Goal: Task Accomplishment & Management: Manage account settings

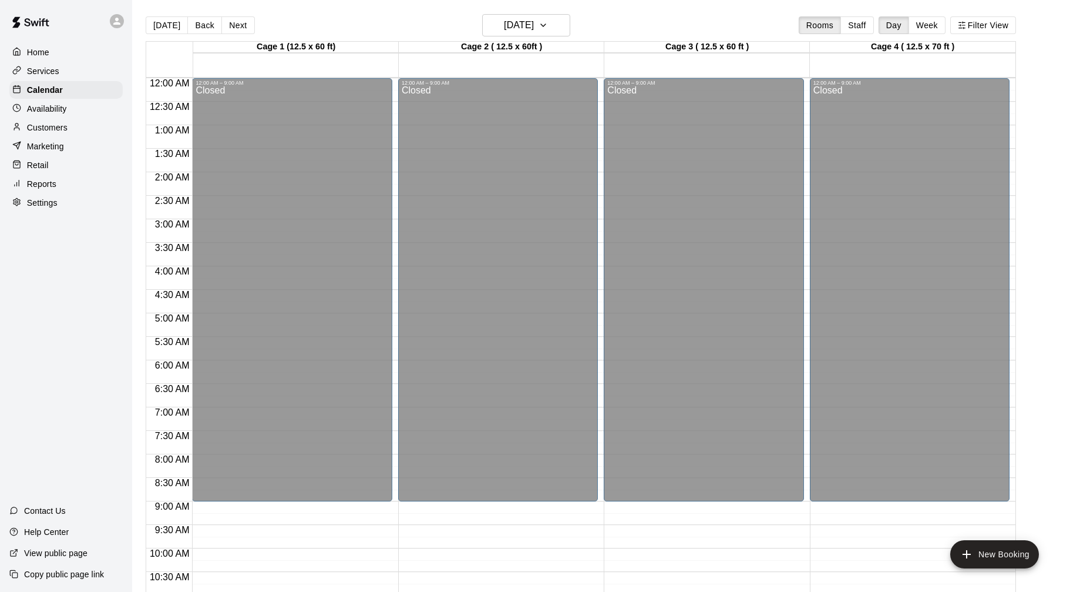
scroll to position [566, 0]
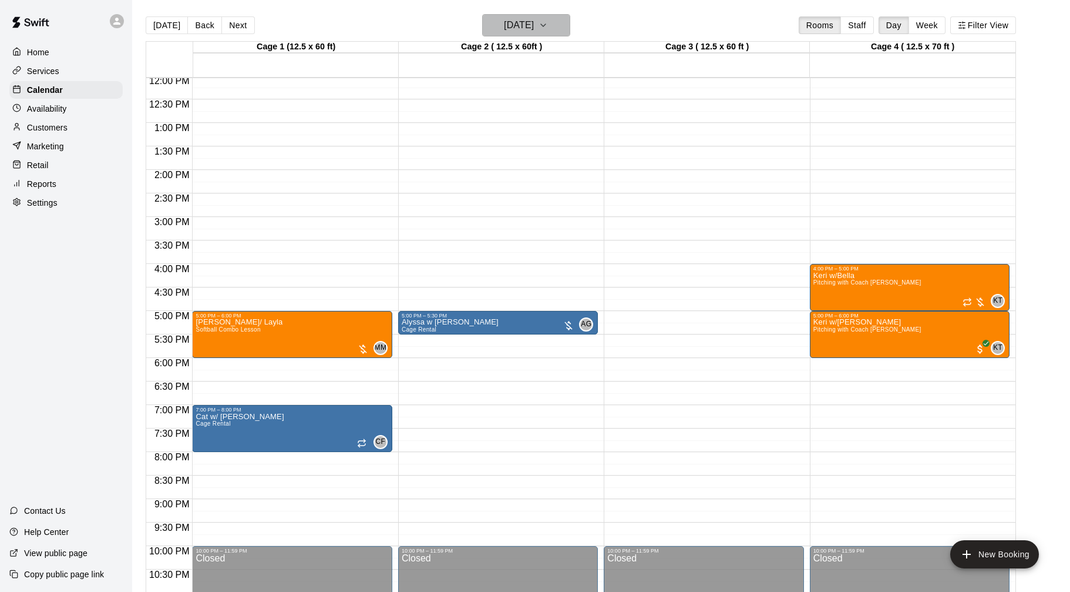
click at [517, 20] on h6 "[DATE]" at bounding box center [519, 25] width 30 height 16
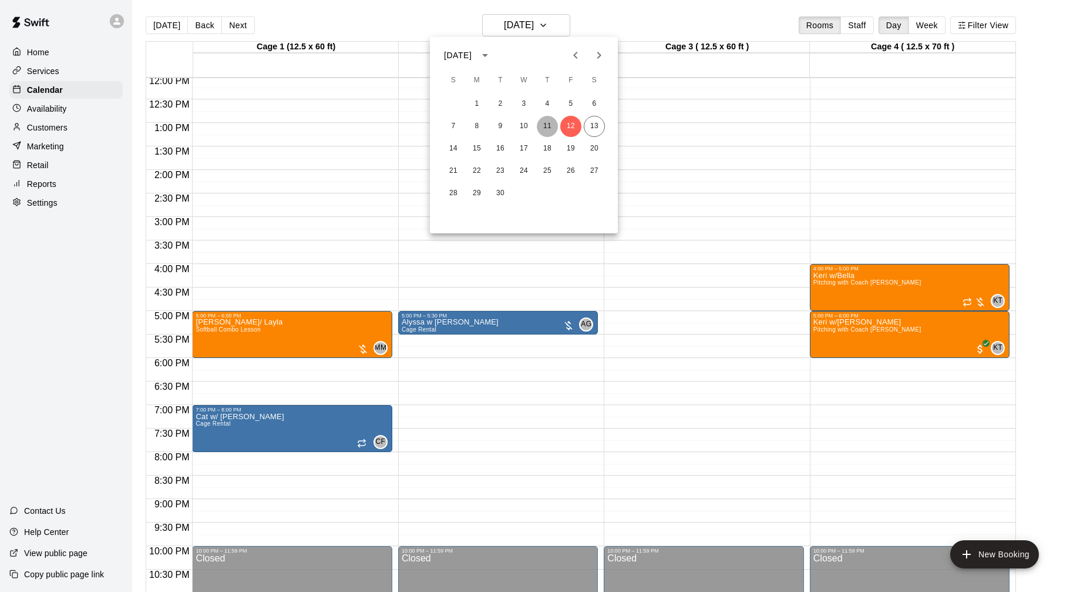
click at [548, 127] on button "11" at bounding box center [547, 126] width 21 height 21
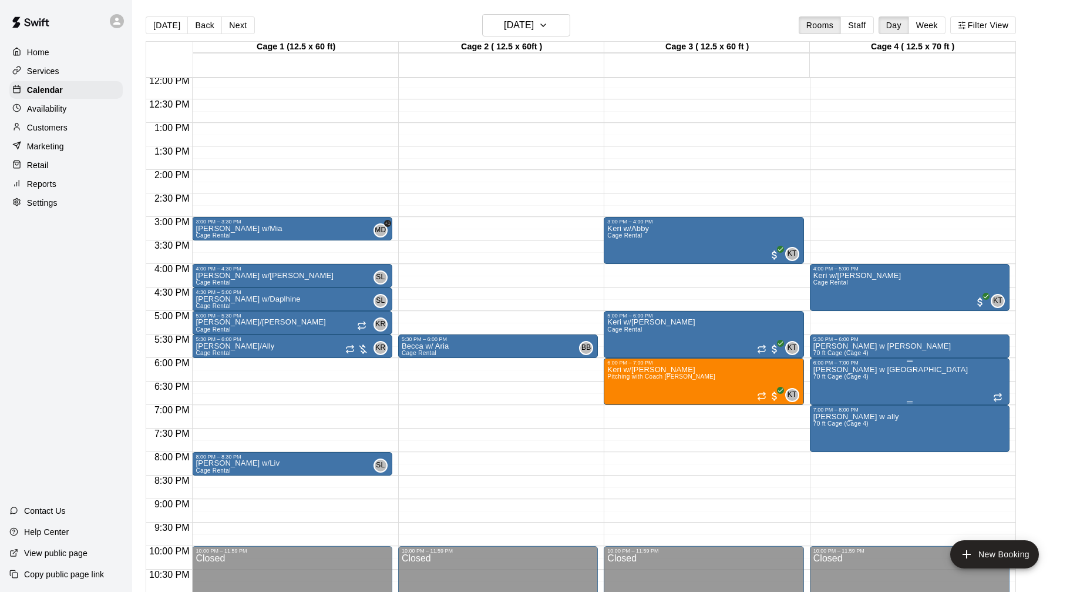
click at [865, 374] on span "70 ft Cage (Cage 4)" at bounding box center [841, 376] width 55 height 6
click at [826, 414] on img "edit" at bounding box center [826, 414] width 14 height 14
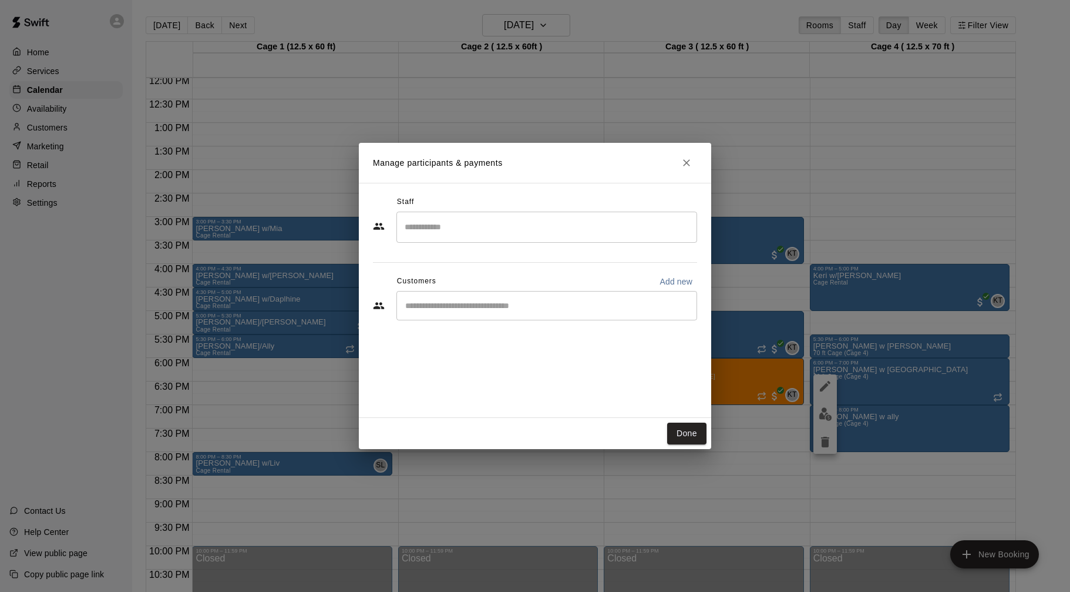
click at [442, 233] on input "Search staff" at bounding box center [547, 227] width 290 height 21
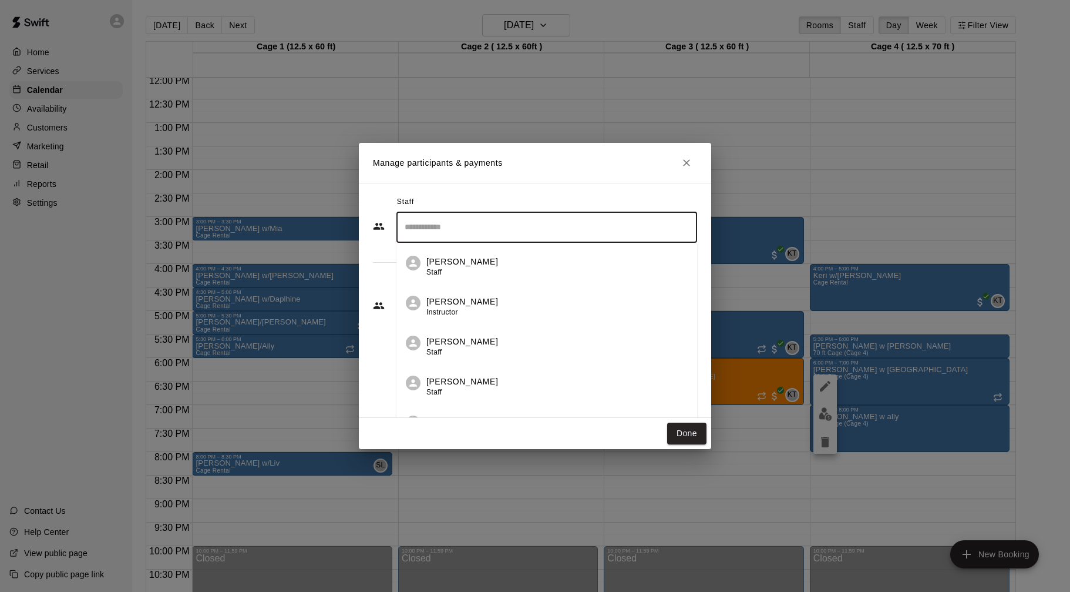
click at [549, 178] on h2 "Manage participants & payments" at bounding box center [535, 163] width 352 height 40
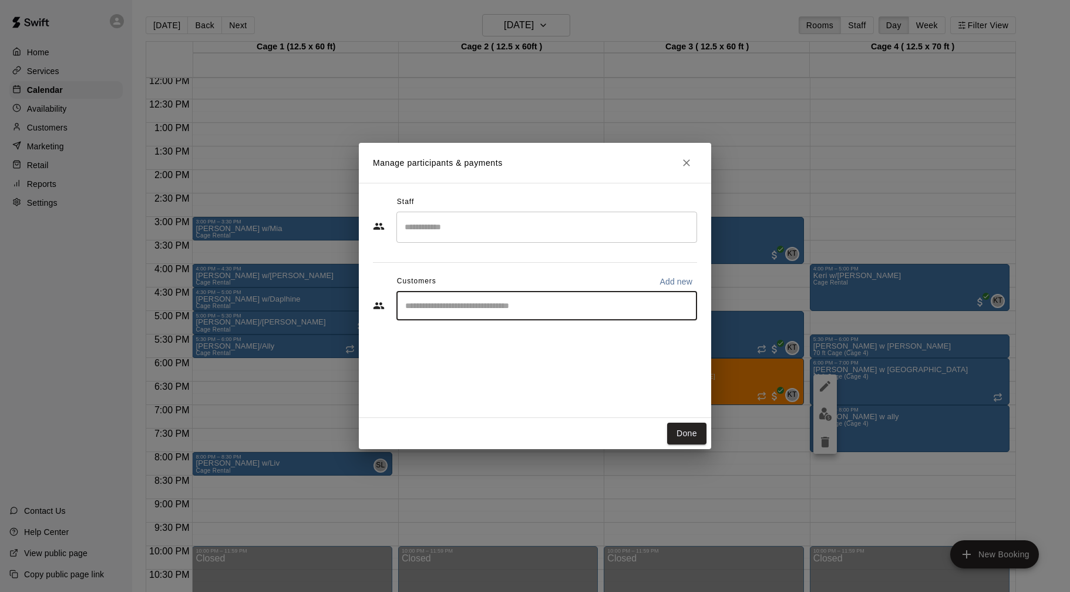
click at [505, 304] on input "Start typing to search customers..." at bounding box center [547, 306] width 290 height 12
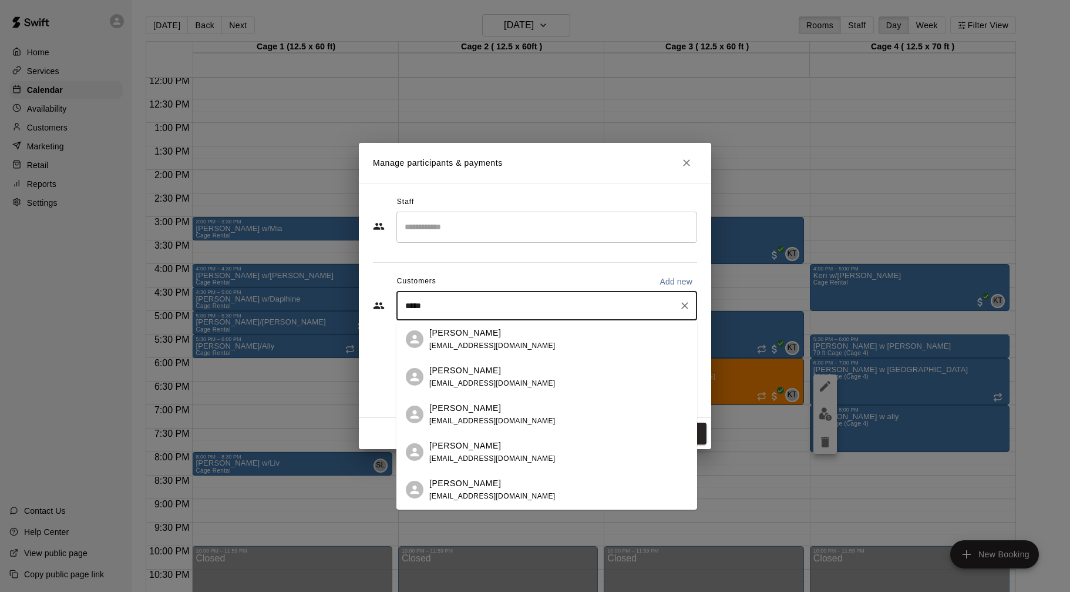
type input "******"
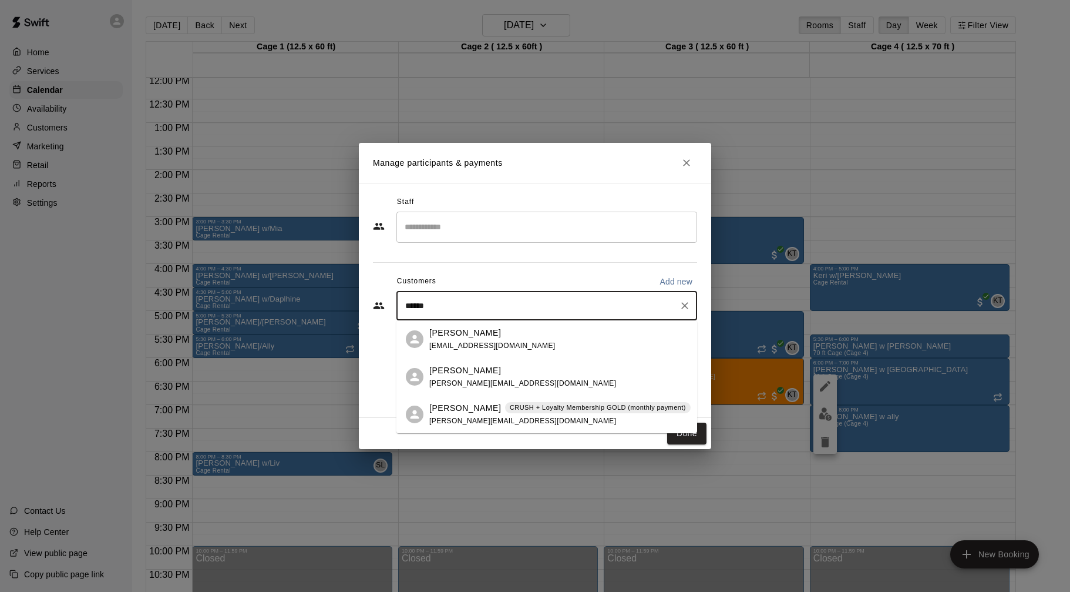
click at [485, 415] on div "[PERSON_NAME] CRUSH + Loyalty Membership GOLD (monthly payment) [PERSON_NAME][E…" at bounding box center [559, 414] width 261 height 25
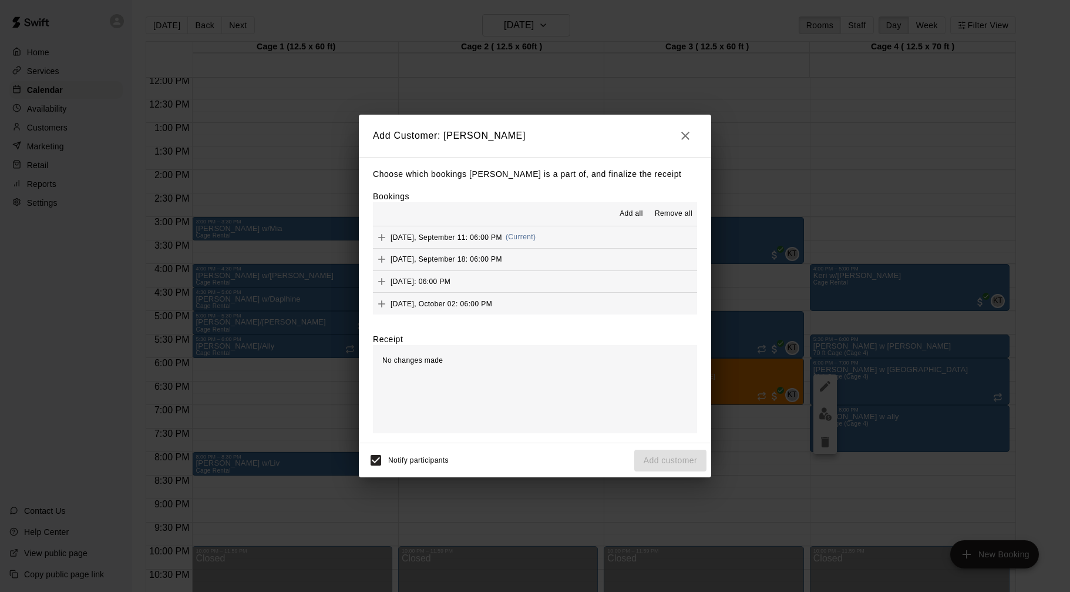
click at [565, 240] on button "[DATE], September 11: 06:00 PM (Current)" at bounding box center [535, 237] width 324 height 22
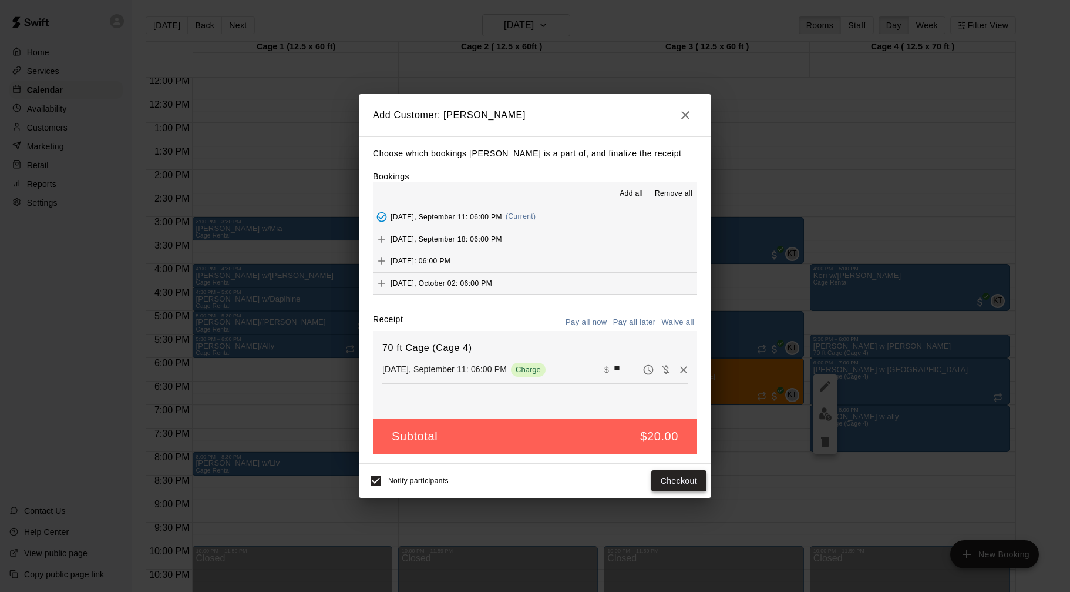
click at [676, 482] on button "Checkout" at bounding box center [679, 481] width 55 height 22
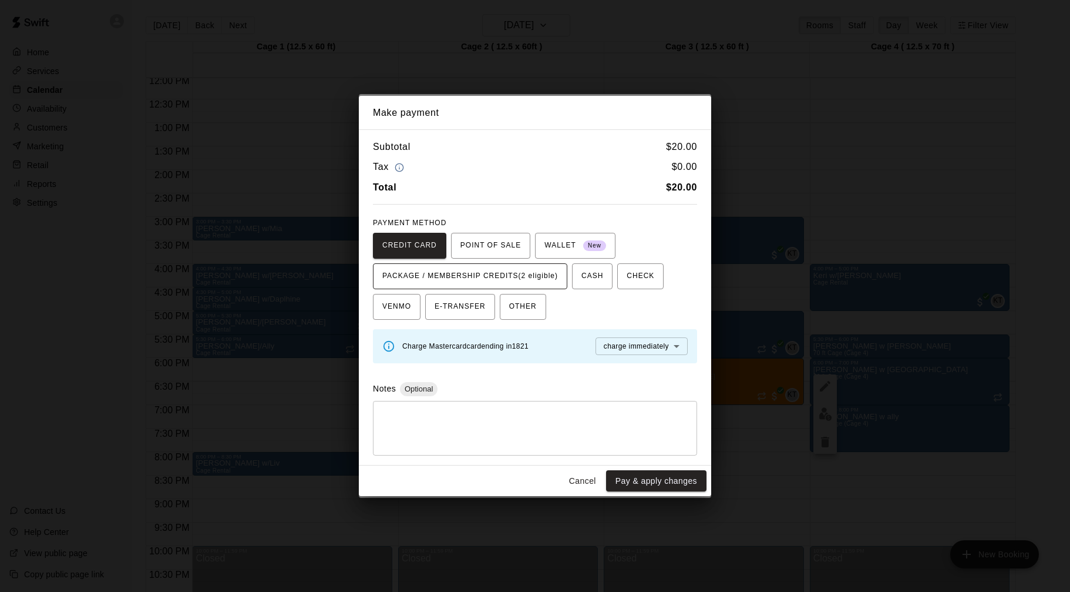
click at [530, 274] on span "PACKAGE / MEMBERSHIP CREDITS (2 eligible)" at bounding box center [470, 276] width 176 height 19
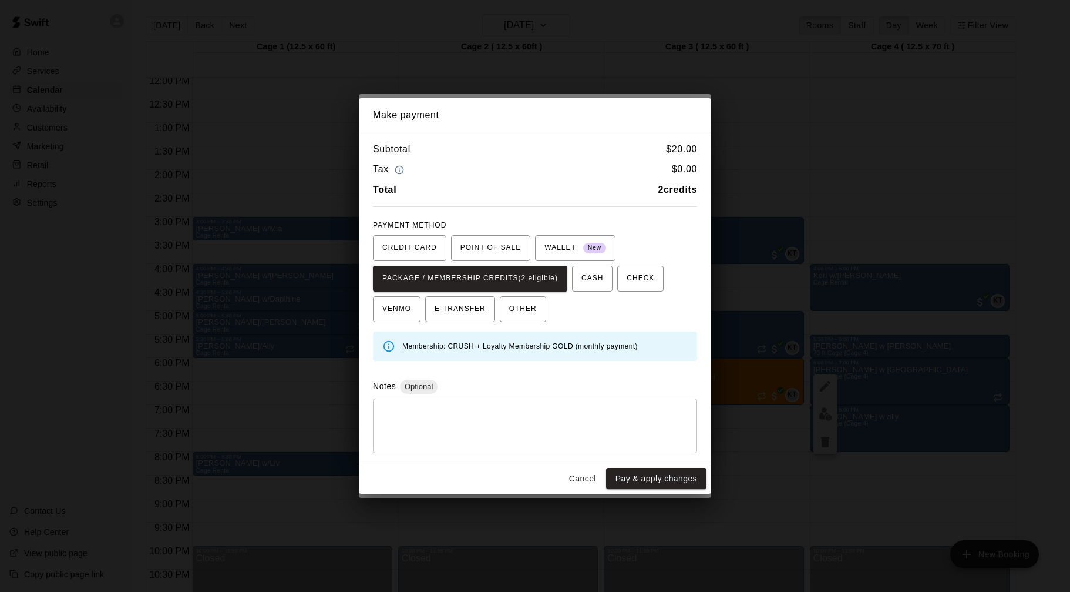
click at [637, 476] on button "Pay & apply changes" at bounding box center [656, 479] width 100 height 22
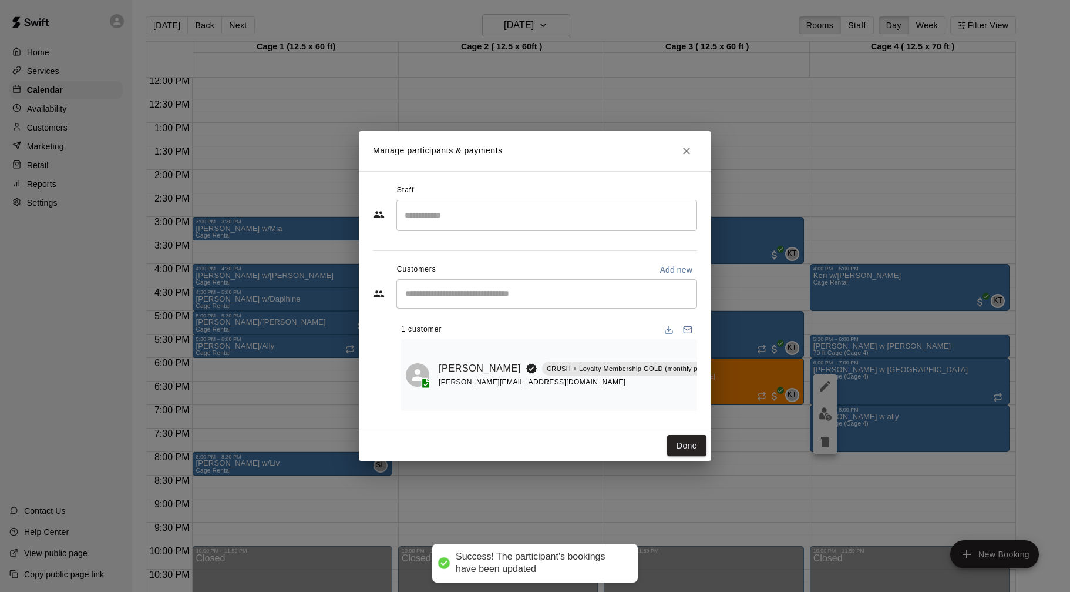
click at [711, 446] on div "Manage participants & payments Staff ​ Customers Add new ​ 1 customer [PERSON_N…" at bounding box center [535, 296] width 1070 height 592
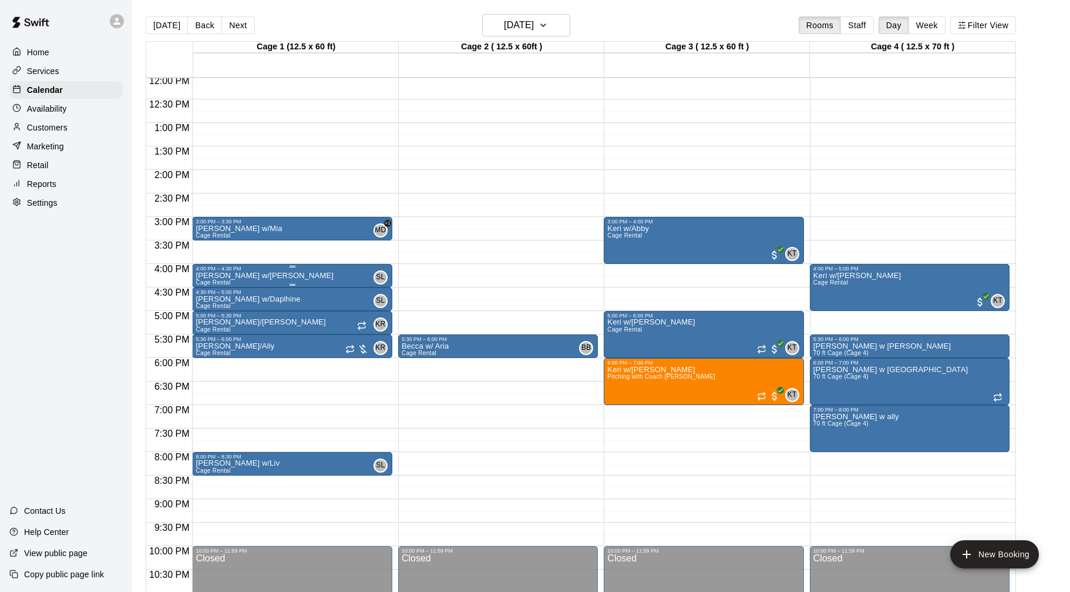
click at [258, 267] on div at bounding box center [292, 267] width 193 height 2
click at [210, 336] on icon "delete" at bounding box center [208, 333] width 8 height 11
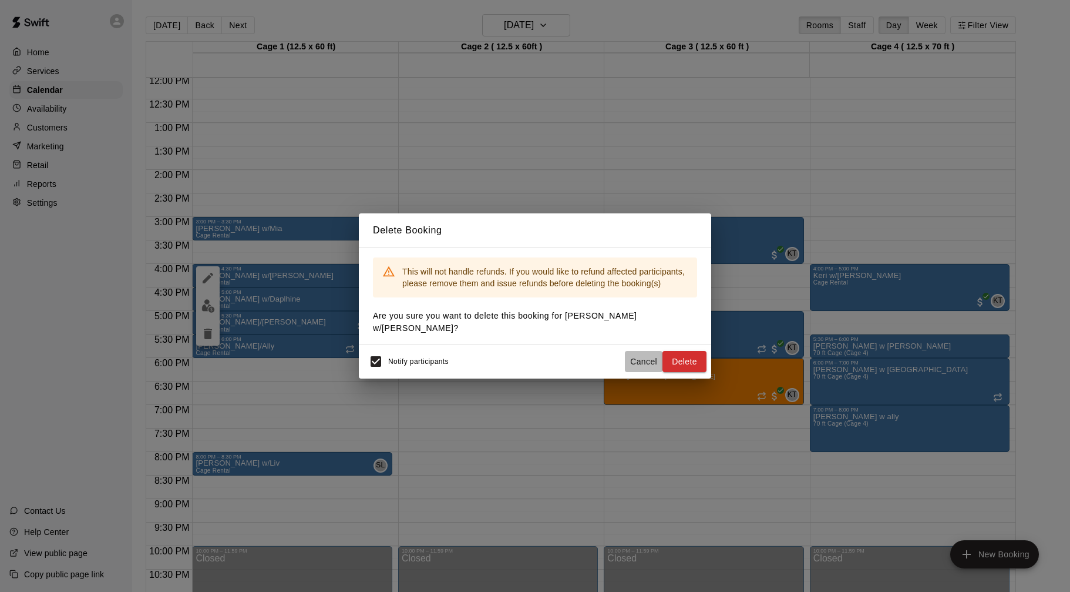
click at [662, 360] on button "Cancel" at bounding box center [644, 362] width 38 height 22
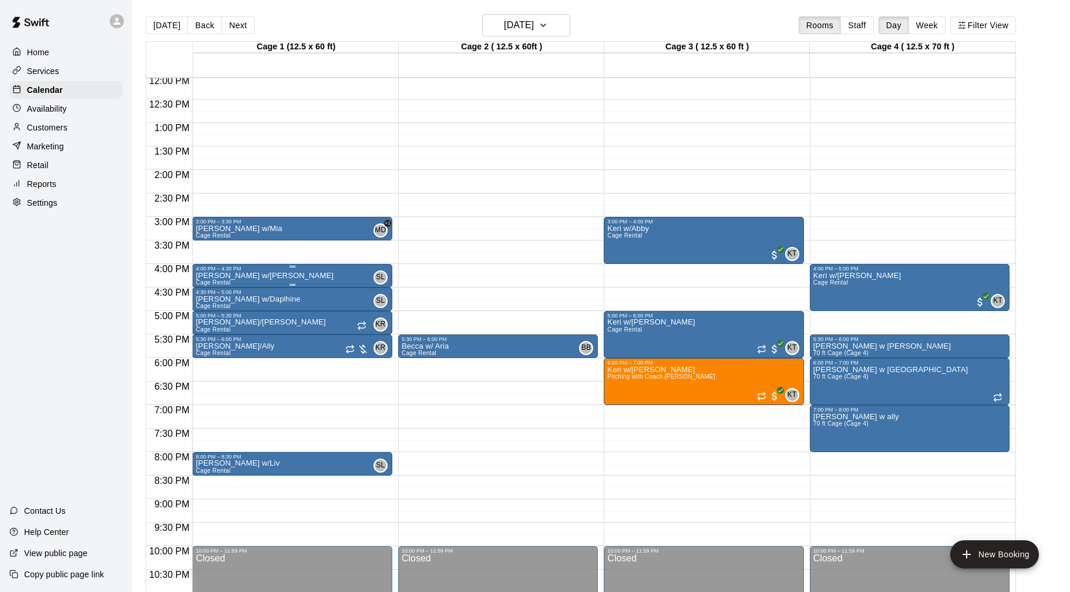
click at [256, 275] on div "[PERSON_NAME] w/[PERSON_NAME] Rental SL 0" at bounding box center [292, 567] width 193 height 592
click at [212, 337] on icon "delete" at bounding box center [208, 340] width 14 height 14
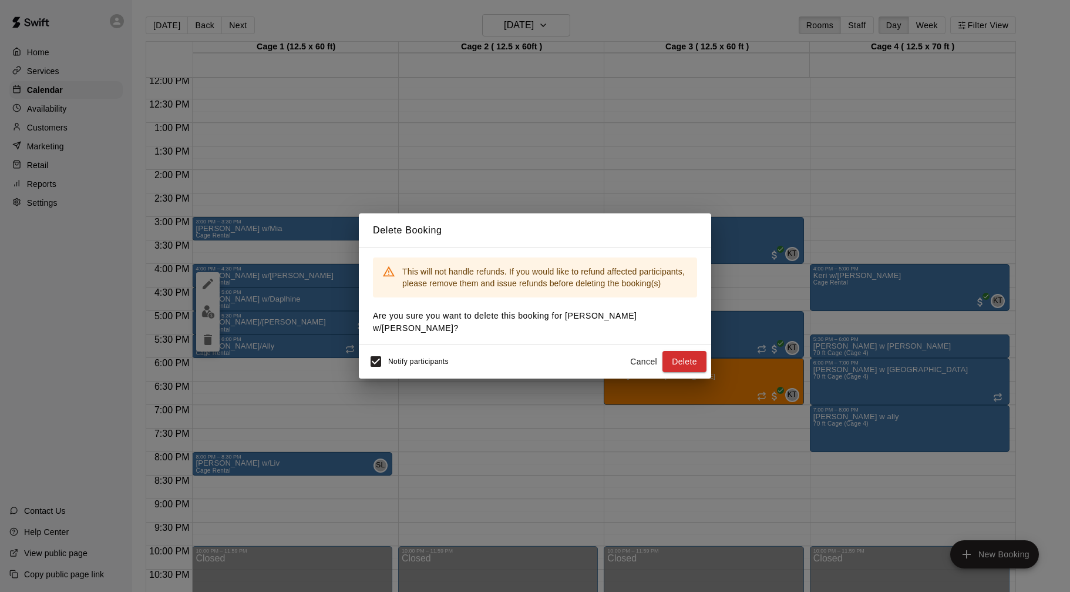
click at [685, 354] on button "Delete" at bounding box center [685, 362] width 44 height 22
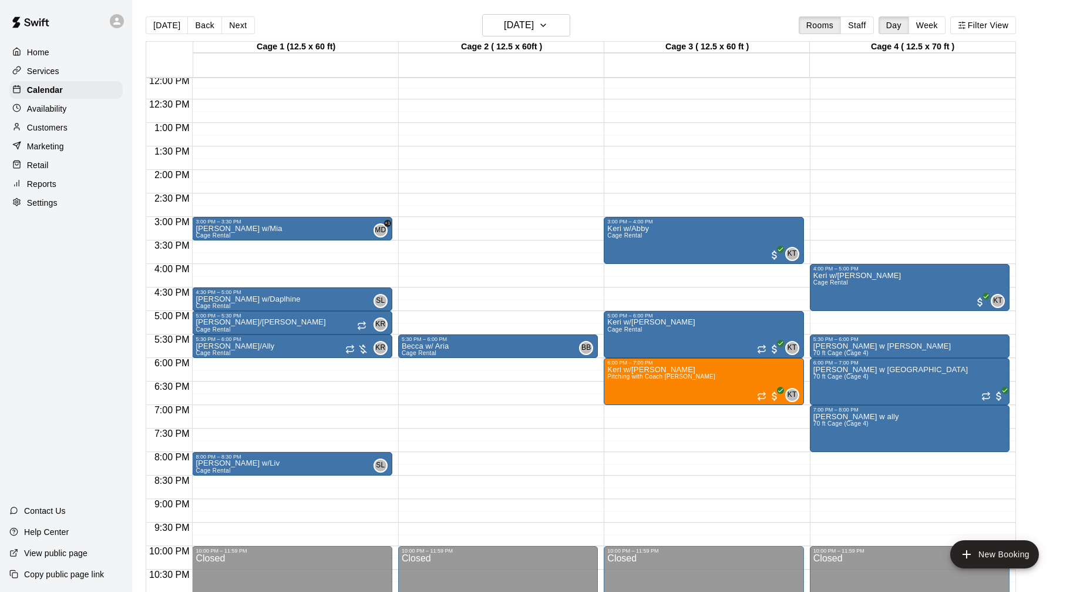
click at [251, 213] on div "12:00 AM – 9:00 AM Closed 3:00 PM – 3:30 PM [PERSON_NAME] w/[PERSON_NAME] Renta…" at bounding box center [292, 76] width 200 height 1128
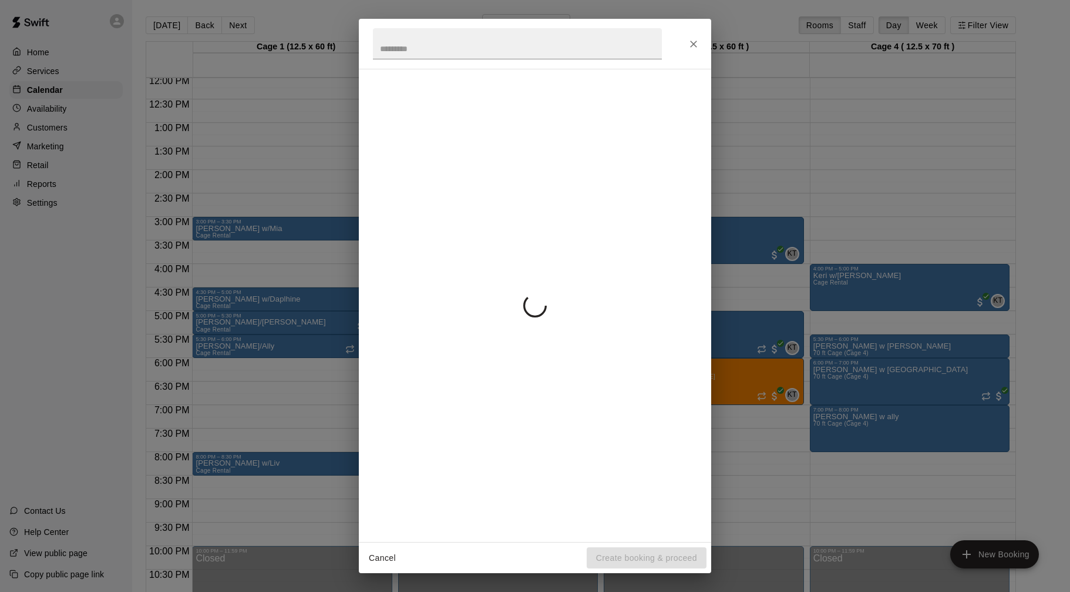
click at [253, 231] on div "Cancel Create booking & proceed" at bounding box center [535, 296] width 1070 height 592
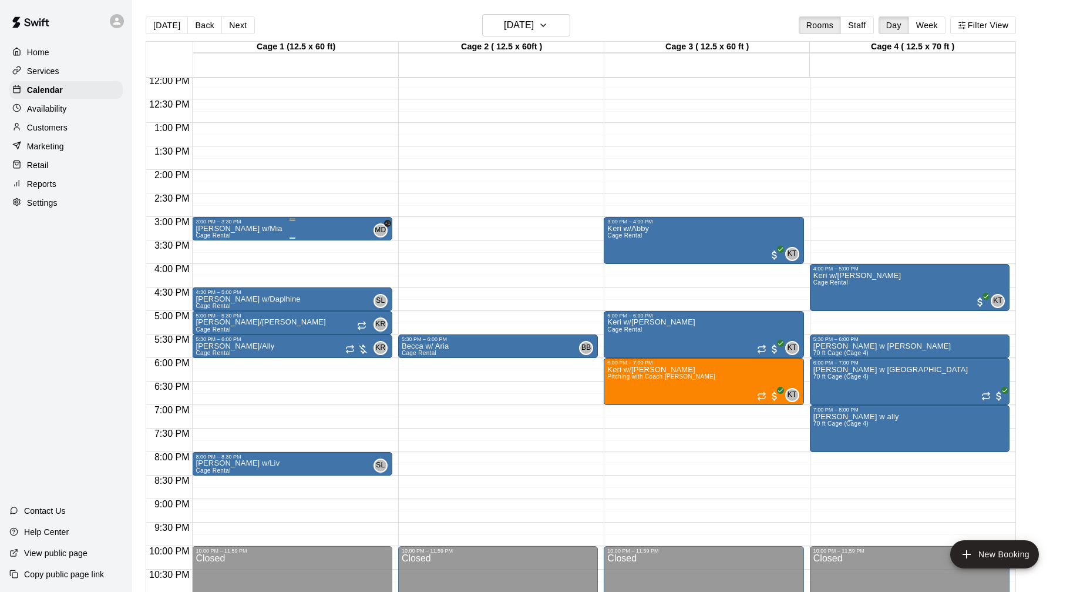
click at [287, 220] on div at bounding box center [292, 220] width 193 height 2
click at [209, 280] on icon "delete" at bounding box center [208, 287] width 14 height 14
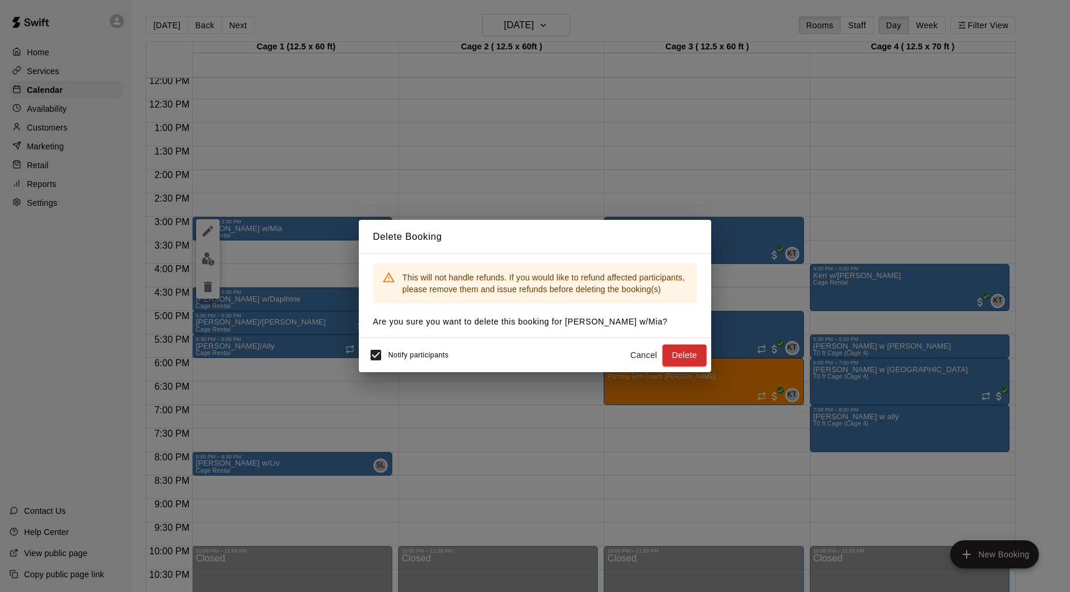
click at [693, 349] on button "Delete" at bounding box center [685, 355] width 44 height 22
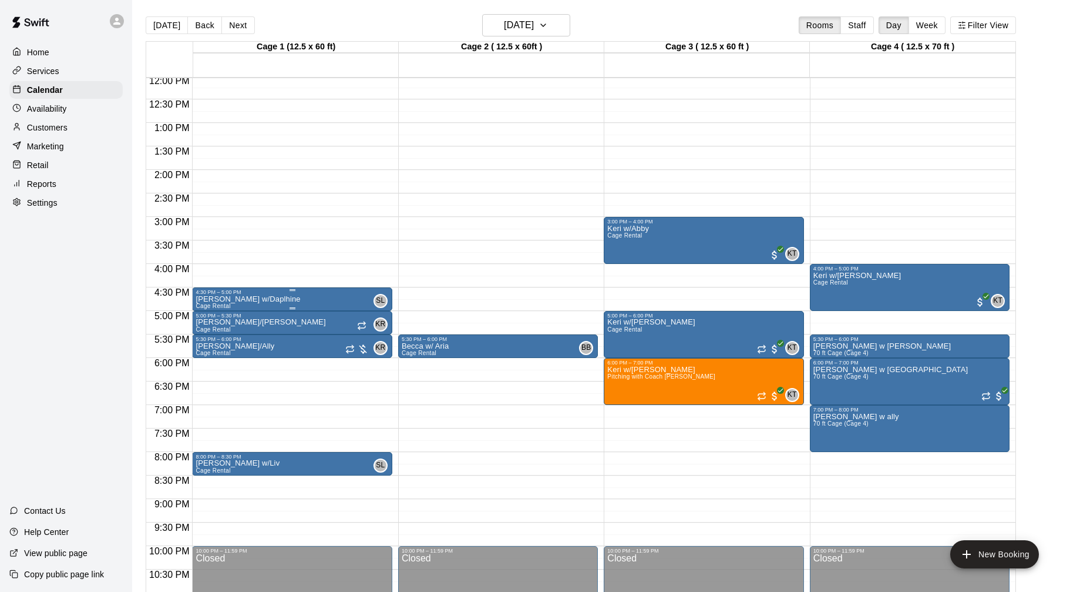
scroll to position [569, 0]
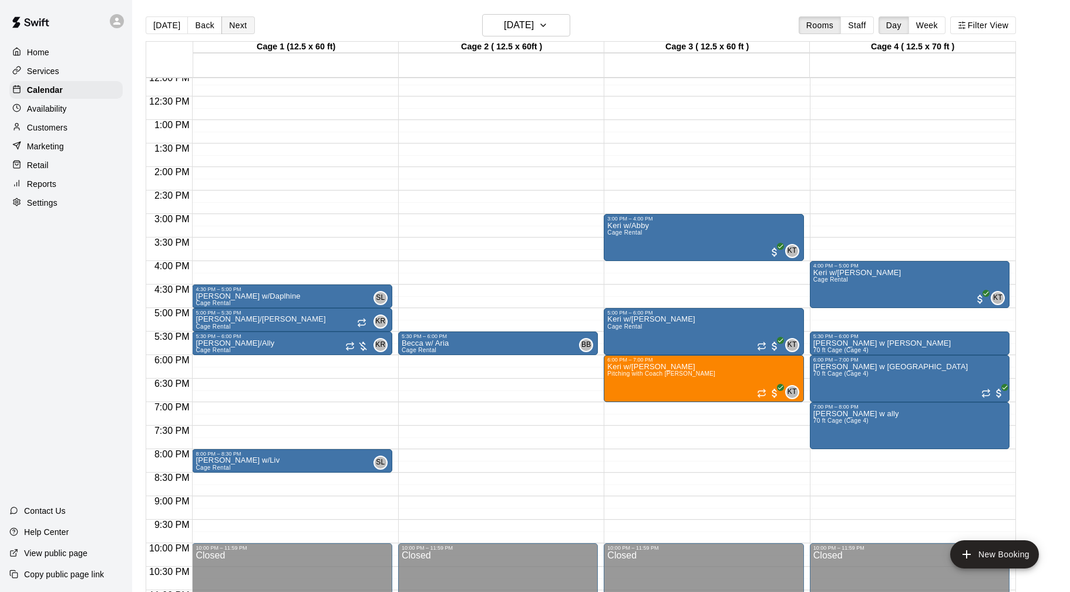
click at [244, 28] on button "Next" at bounding box center [237, 25] width 33 height 18
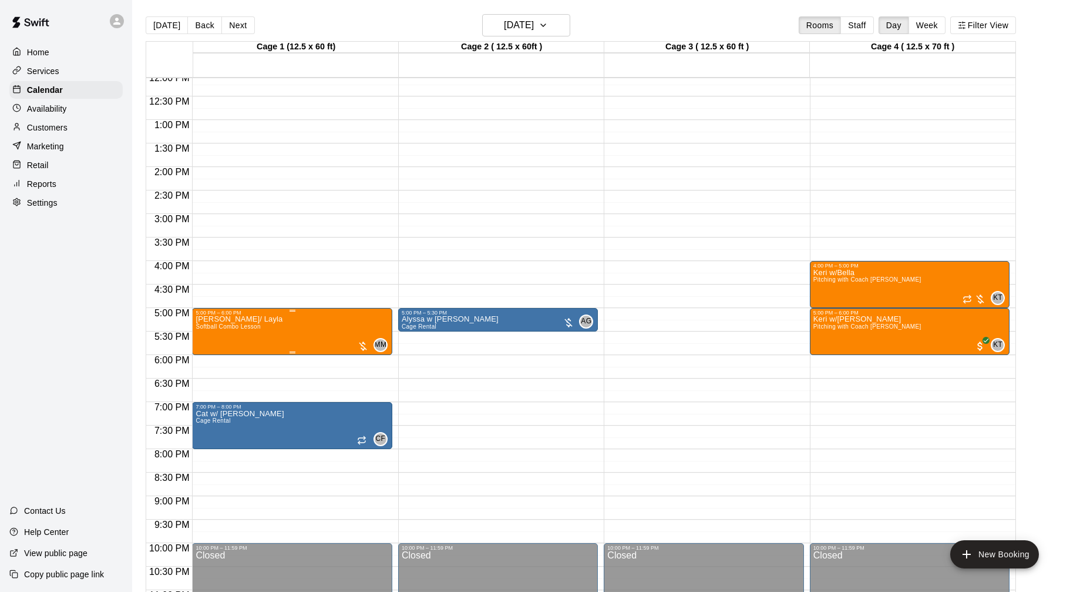
click at [360, 349] on div at bounding box center [363, 346] width 12 height 12
click at [370, 383] on img "edit" at bounding box center [369, 381] width 14 height 14
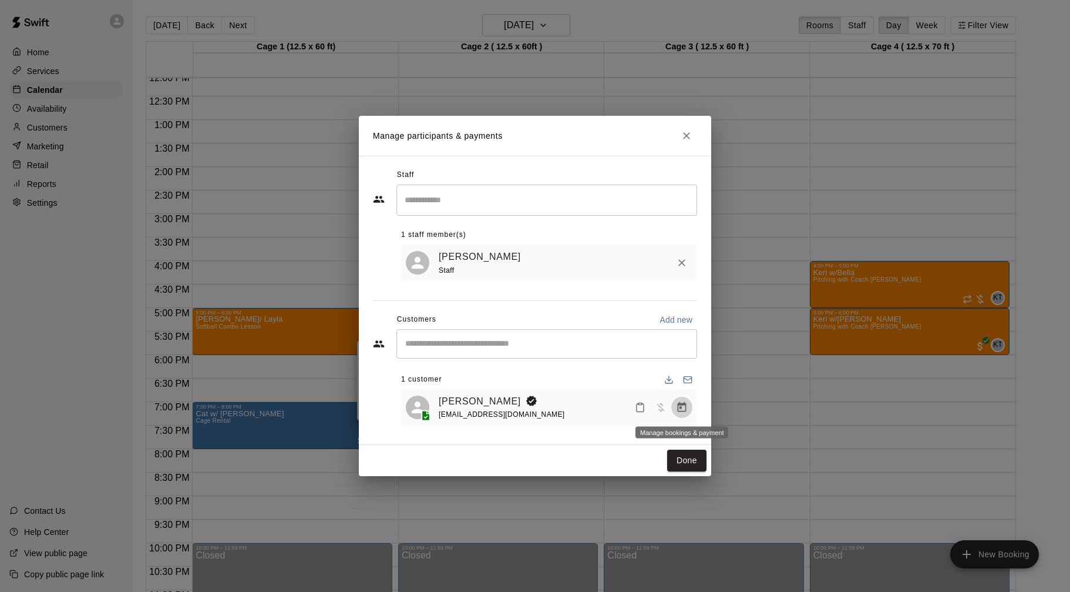
click at [683, 408] on icon "Manage bookings & payment" at bounding box center [682, 407] width 12 height 12
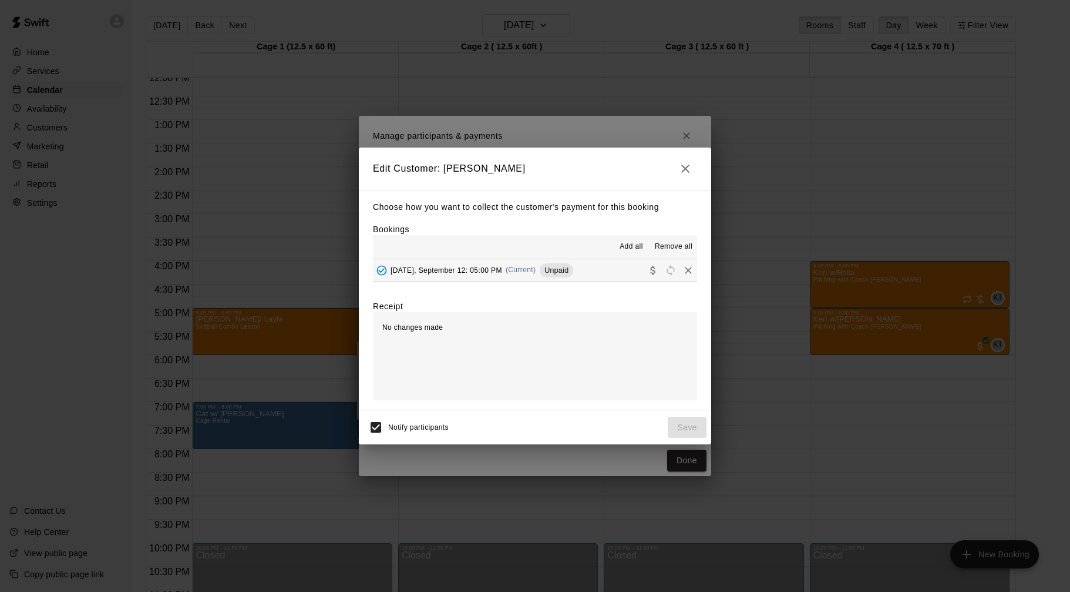
click at [602, 273] on button "[DATE], September 12: 05:00 PM (Current) Unpaid" at bounding box center [535, 270] width 324 height 22
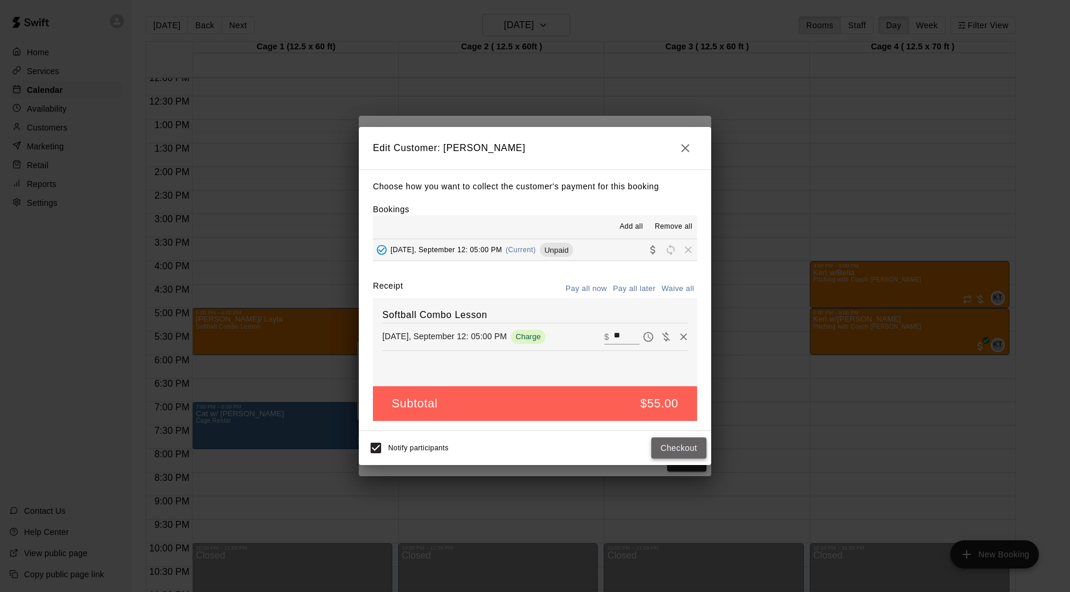
click at [657, 446] on button "Checkout" at bounding box center [679, 448] width 55 height 22
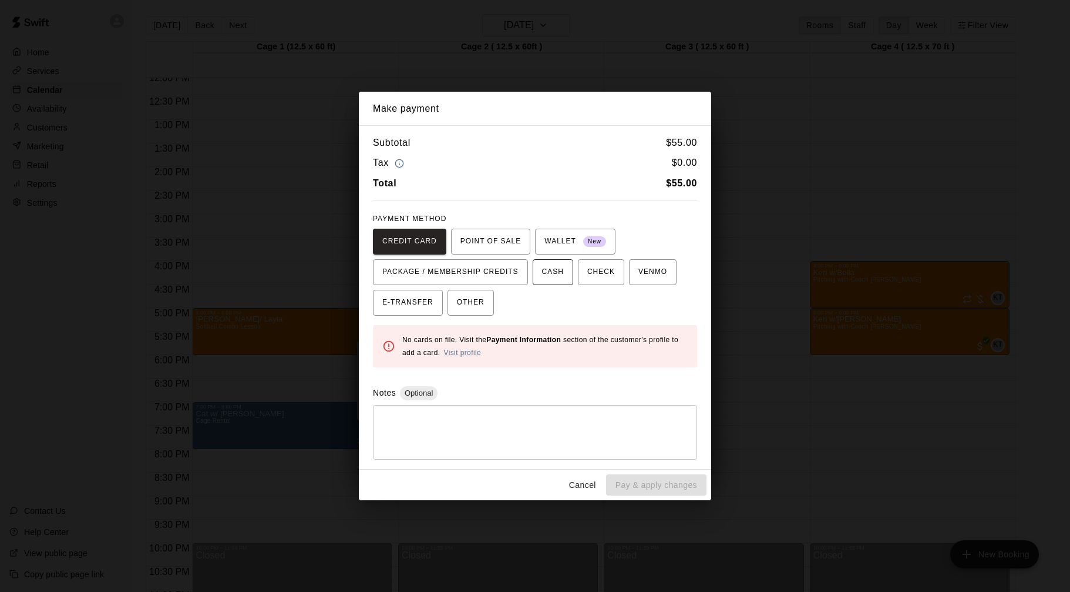
click at [560, 277] on span "CASH" at bounding box center [553, 272] width 22 height 19
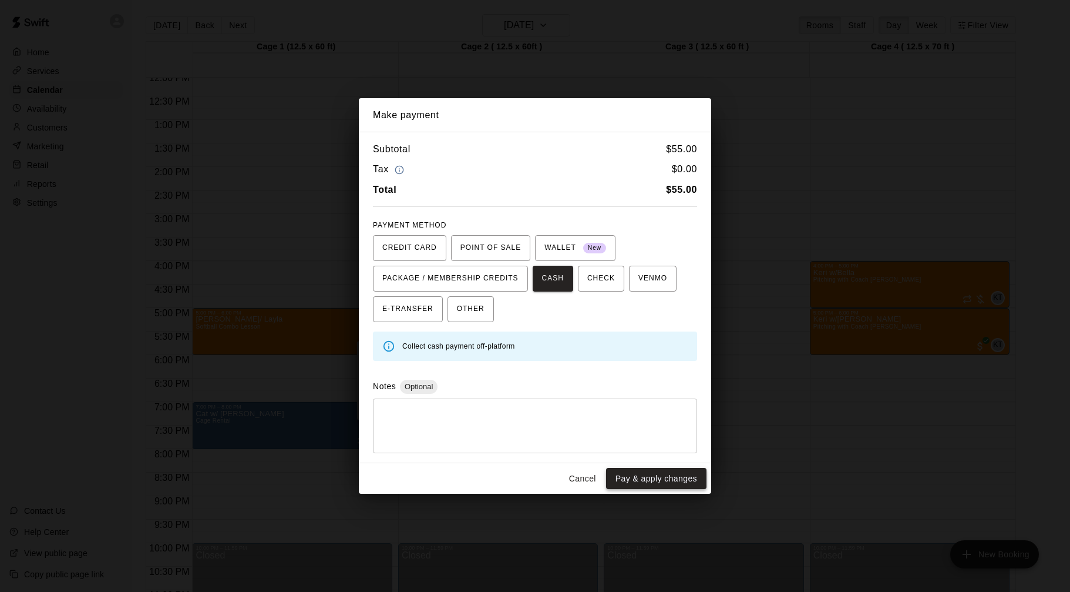
click at [649, 475] on button "Pay & apply changes" at bounding box center [656, 479] width 100 height 22
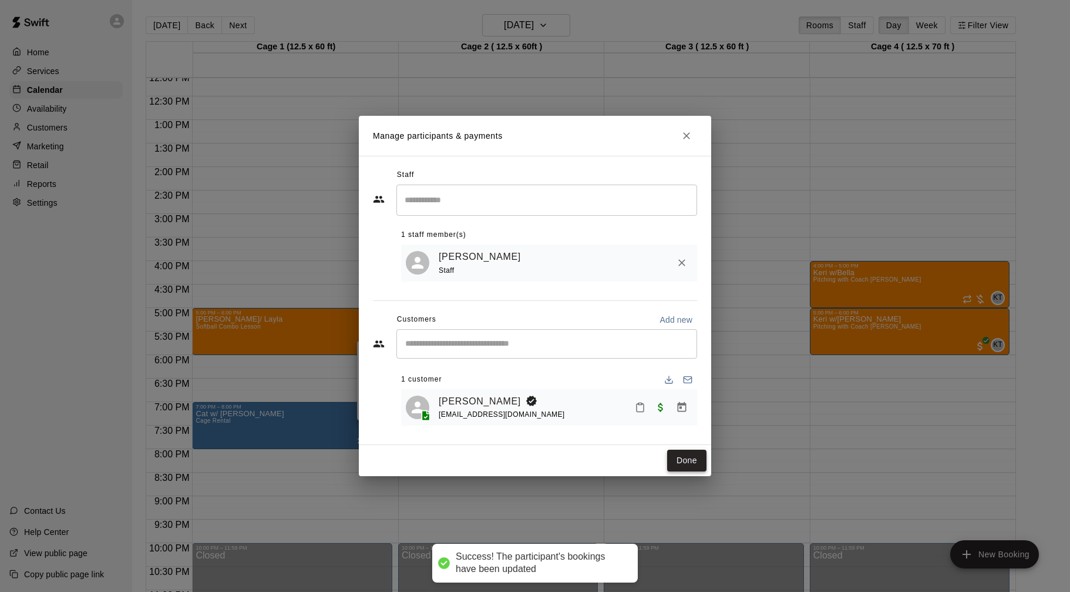
click at [690, 459] on button "Done" at bounding box center [686, 460] width 39 height 22
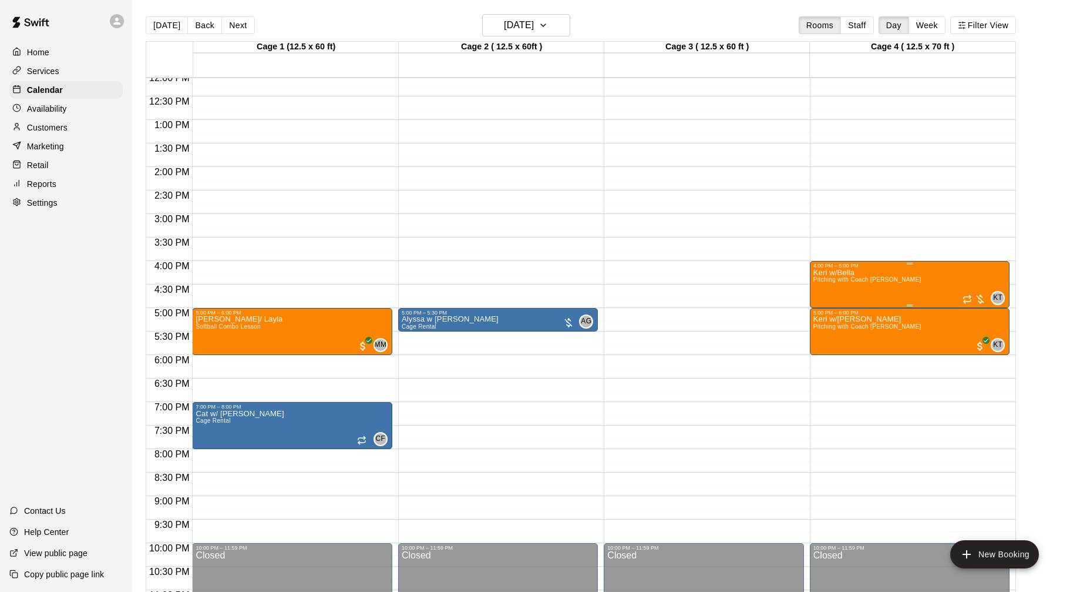
click at [983, 300] on div at bounding box center [974, 299] width 23 height 12
click at [976, 327] on img "edit" at bounding box center [975, 334] width 14 height 14
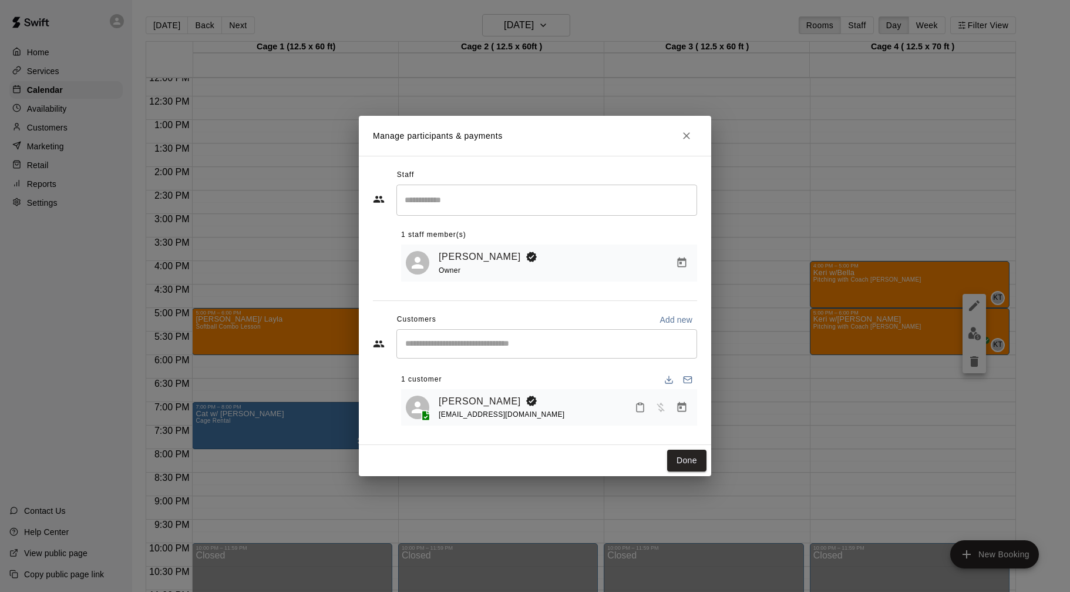
click at [686, 405] on icon "Manage bookings & payment" at bounding box center [682, 407] width 12 height 12
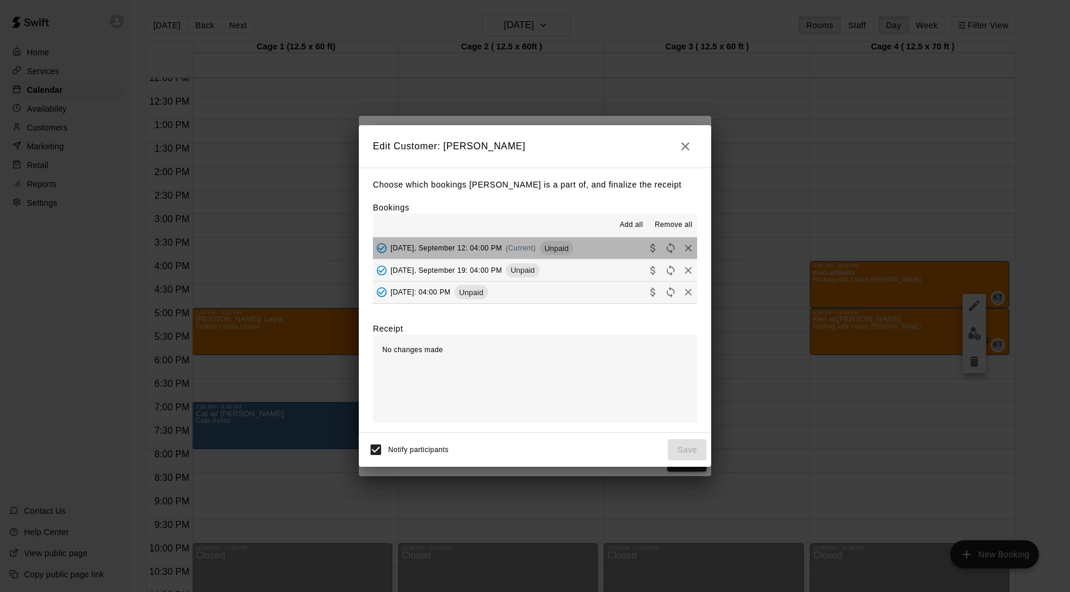
click at [619, 250] on button "[DATE], September 12: 04:00 PM (Current) Unpaid" at bounding box center [535, 248] width 324 height 22
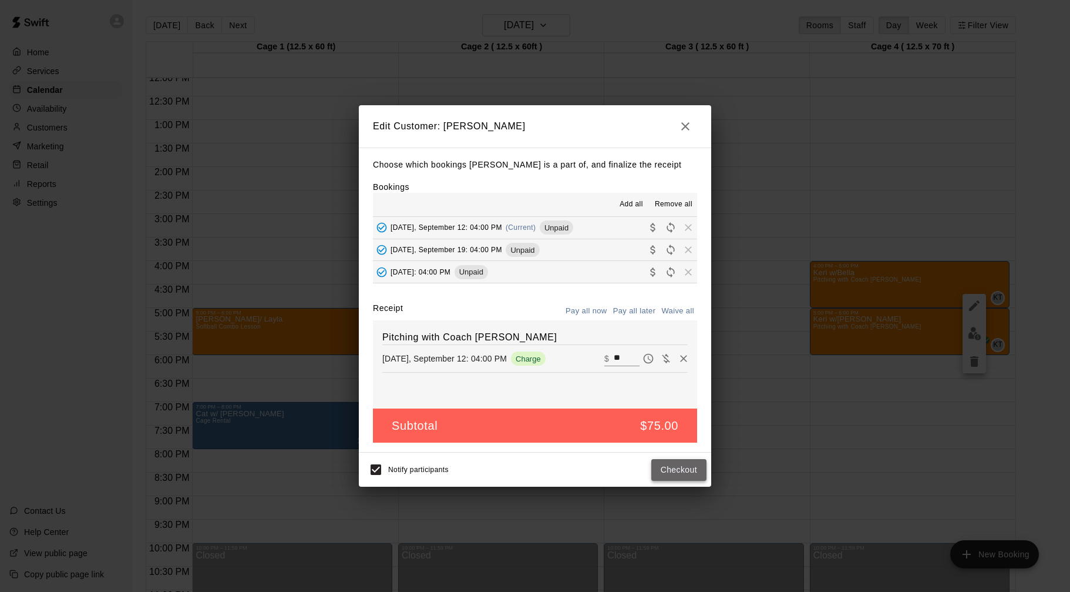
click at [672, 471] on button "Checkout" at bounding box center [679, 470] width 55 height 22
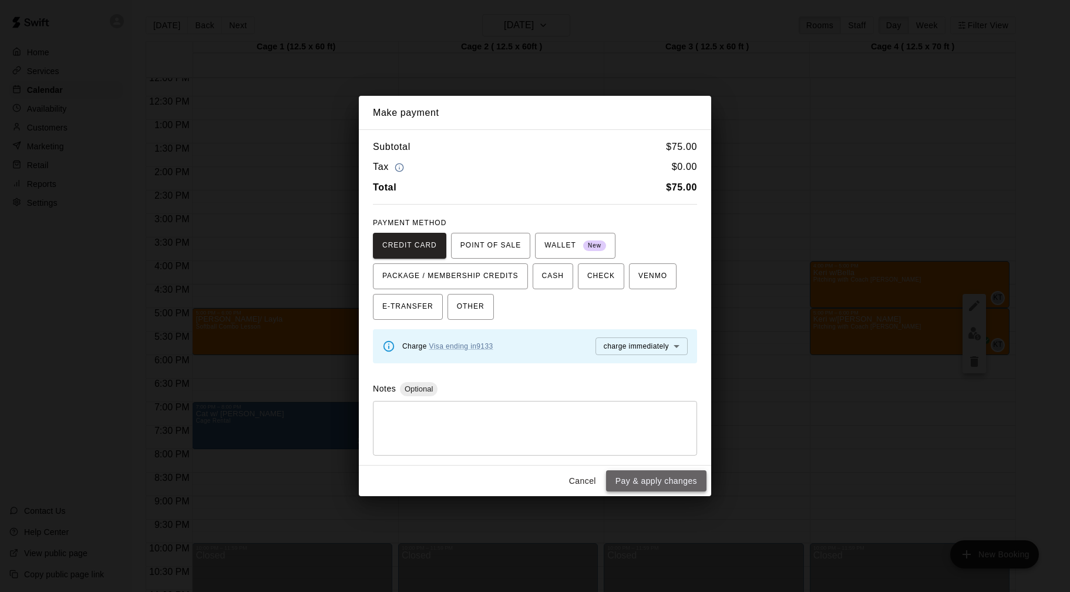
click at [686, 476] on button "Pay & apply changes" at bounding box center [656, 481] width 100 height 22
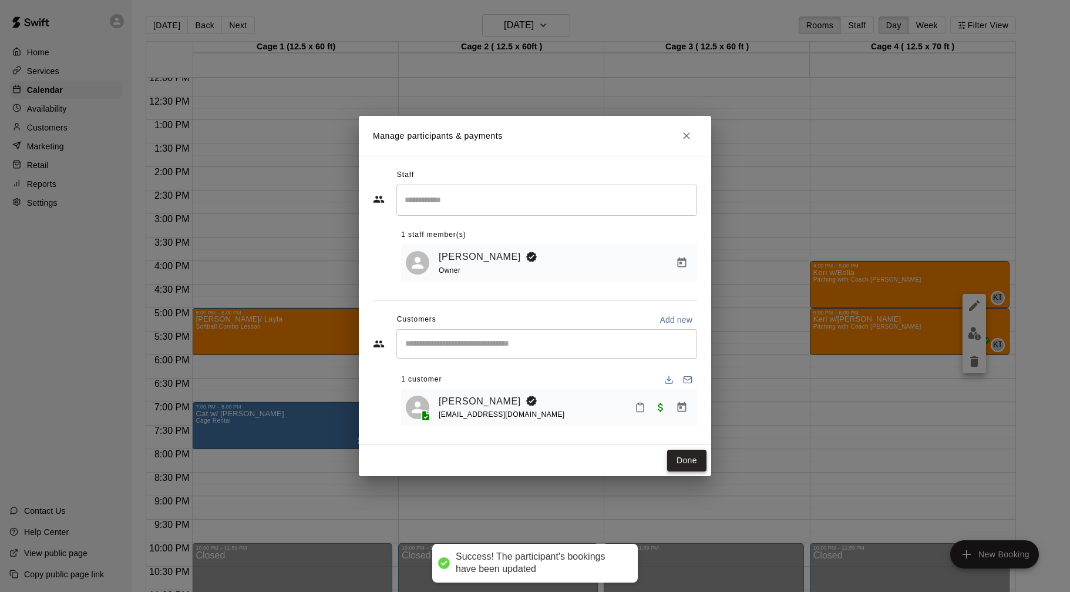
click at [692, 456] on button "Done" at bounding box center [686, 460] width 39 height 22
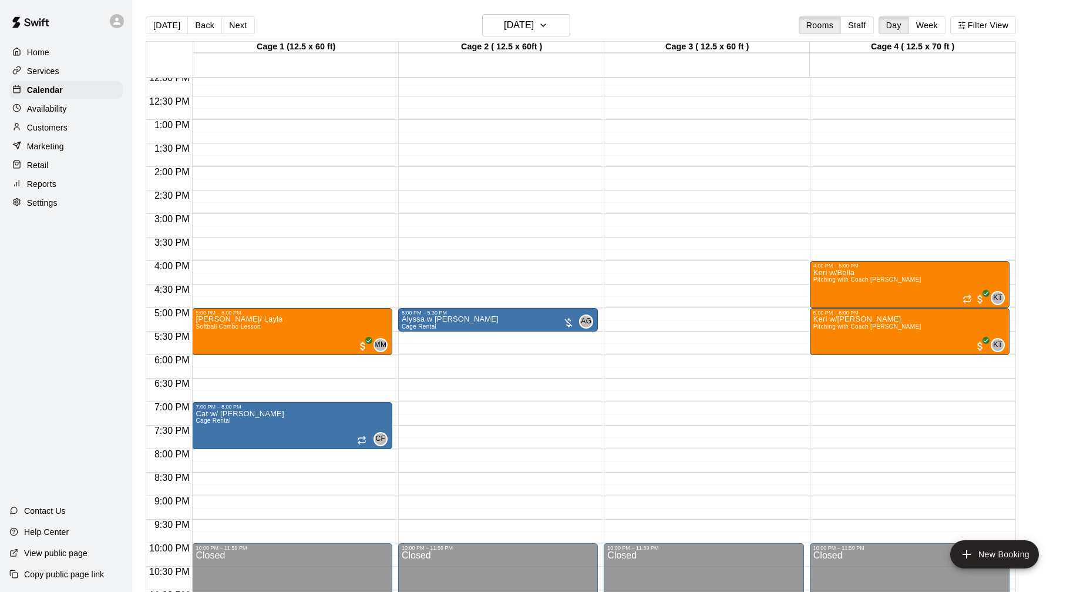
click at [255, 26] on div "[DATE] Back [DATE][DATE] Rooms Staff Day Week Filter View" at bounding box center [581, 27] width 871 height 27
click at [242, 27] on button "Next" at bounding box center [237, 25] width 33 height 18
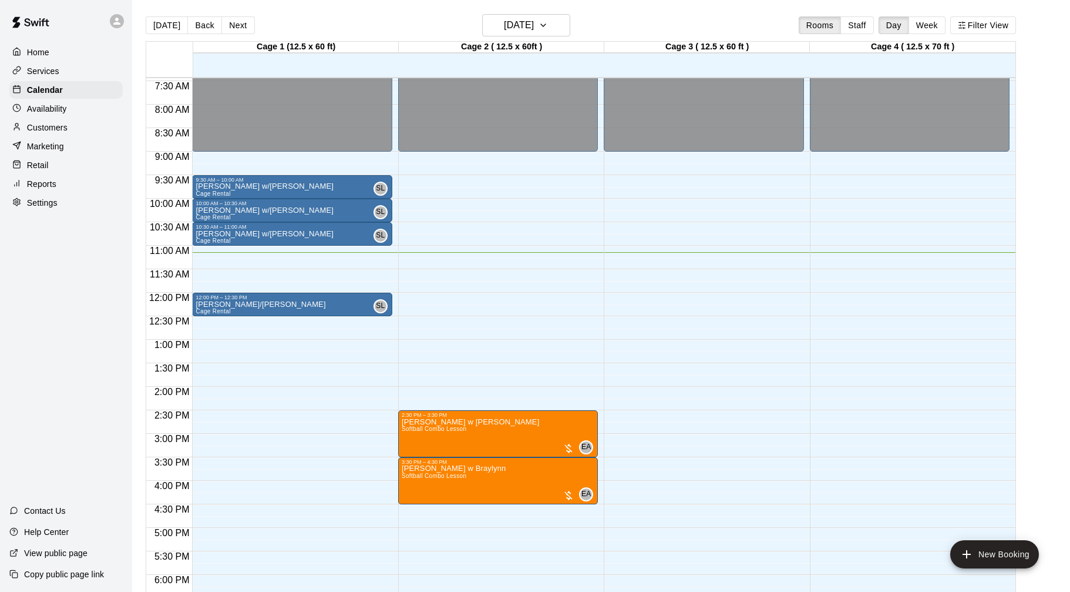
scroll to position [347, 0]
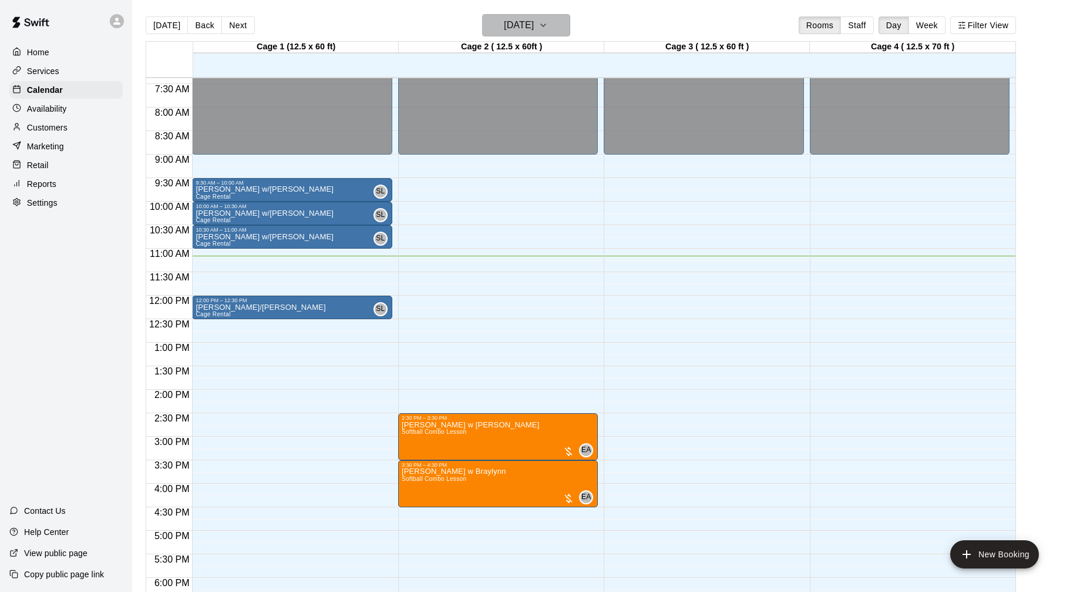
click at [534, 26] on h6 "[DATE]" at bounding box center [519, 25] width 30 height 16
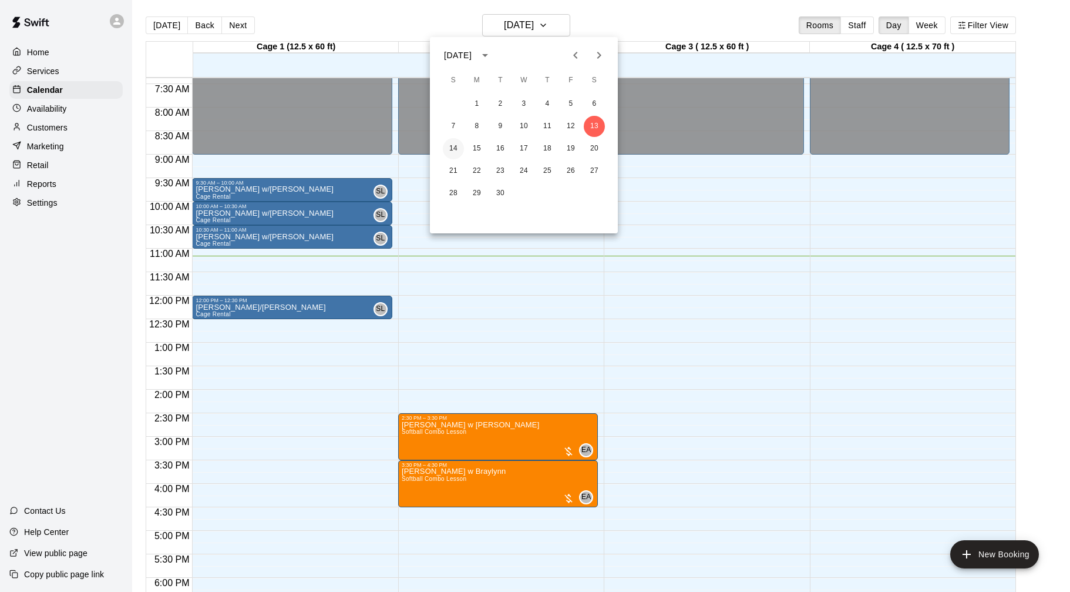
click at [452, 153] on button "14" at bounding box center [453, 148] width 21 height 21
